Goal: Find specific page/section: Find specific page/section

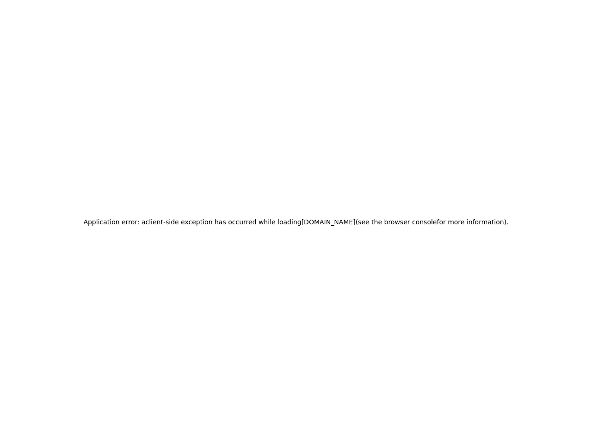
click at [296, 222] on h2 "Application error: a client -side exception has occurred while loading staging.…" at bounding box center [295, 222] width 425 height 13
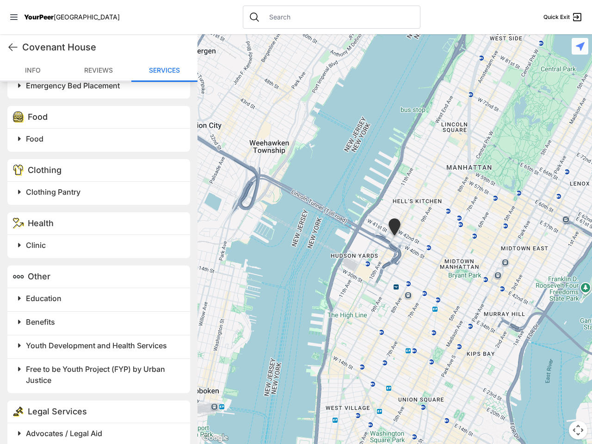
click at [14, 17] on icon at bounding box center [13, 17] width 7 height 6
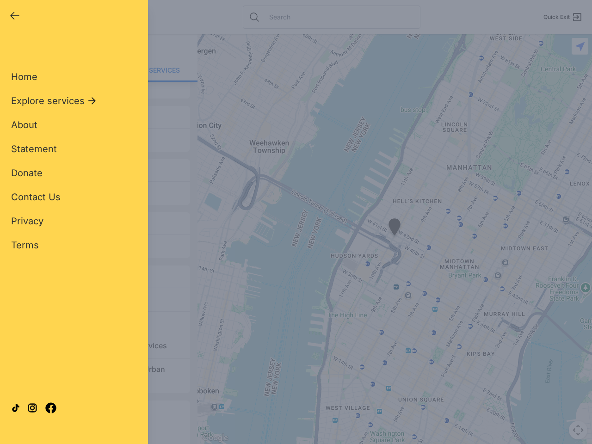
click at [13, 47] on div "Home Explore services About Statement Donate Contact Us Privacy Terms" at bounding box center [74, 146] width 126 height 211
click at [19, 130] on span "About" at bounding box center [24, 124] width 26 height 11
click at [100, 130] on div "Home Explore services About Statement Donate Contact Us Privacy Terms" at bounding box center [74, 146] width 126 height 211
click at [19, 183] on div "Home Explore services About Statement Donate Contact Us Privacy Terms" at bounding box center [74, 146] width 126 height 211
click at [100, 183] on div "Home Explore services About Statement Donate Contact Us Privacy Terms" at bounding box center [74, 146] width 126 height 211
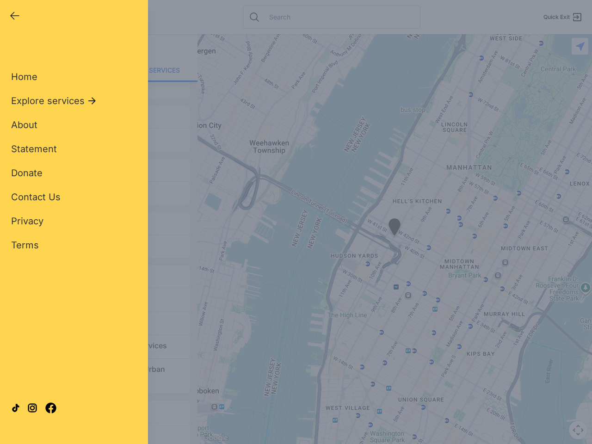
click at [19, 236] on div "Home Explore services About Statement Donate Contact Us Privacy Terms" at bounding box center [74, 146] width 126 height 211
click at [100, 236] on div "Home Explore services About Statement Donate Contact Us Privacy Terms" at bounding box center [74, 146] width 126 height 211
click at [19, 289] on div "Single Adult Families Soup Kitchen Food Pantry Toiletries Restrooms Showers Lau…" at bounding box center [74, 212] width 126 height 342
click at [100, 289] on div "Single Adult Families Soup Kitchen Food Pantry Toiletries Restrooms Showers Lau…" at bounding box center [74, 212] width 126 height 342
